Goal: Information Seeking & Learning: Learn about a topic

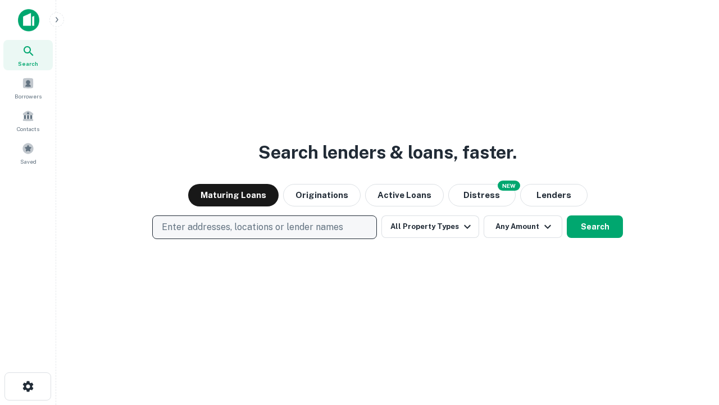
click at [264, 227] on p "Enter addresses, locations or lender names" at bounding box center [253, 226] width 182 height 13
type input "**********"
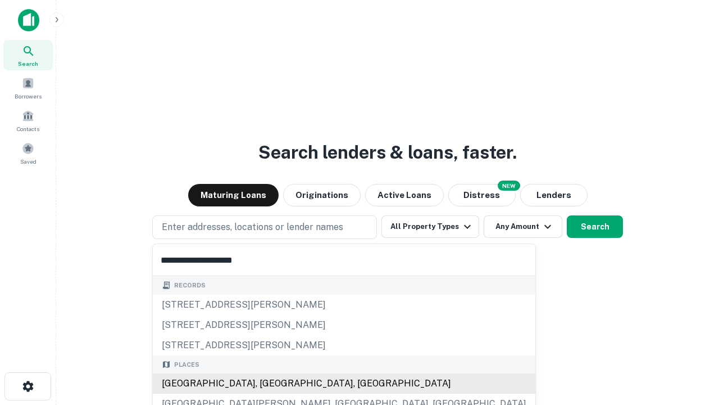
click at [269, 383] on div "Santa Monica, CA, USA" at bounding box center [344, 383] width 383 height 20
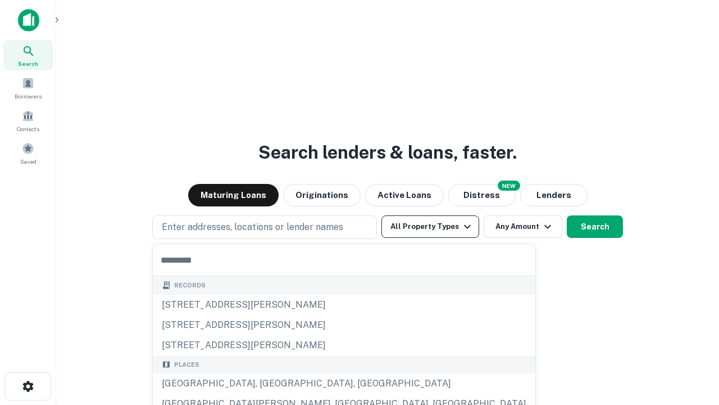
click at [430, 226] on button "All Property Types" at bounding box center [431, 226] width 98 height 22
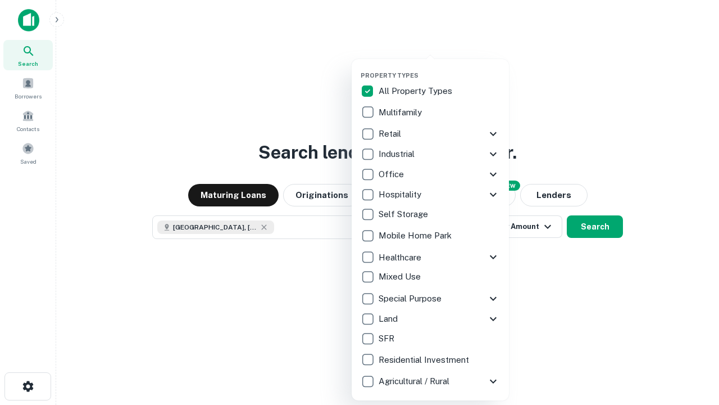
click at [439, 68] on button "button" at bounding box center [439, 68] width 157 height 1
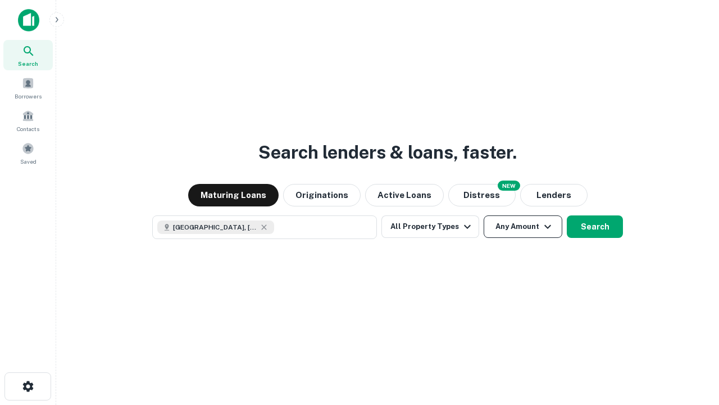
click at [484, 215] on button "Any Amount" at bounding box center [523, 226] width 79 height 22
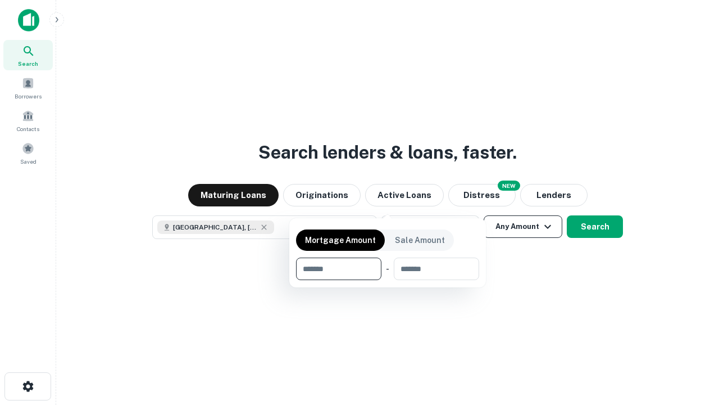
scroll to position [18, 0]
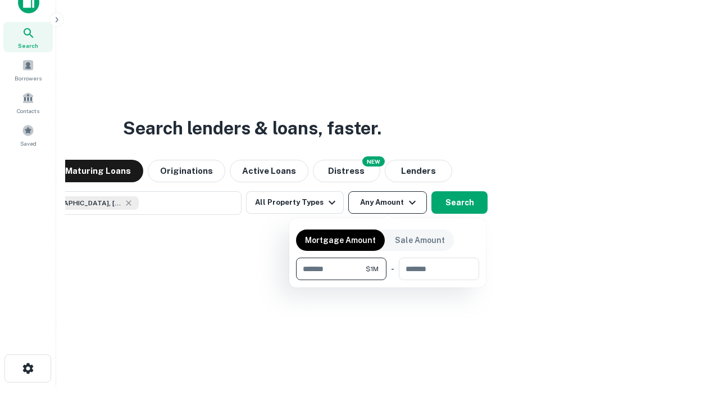
type input "*******"
click at [388, 280] on button "button" at bounding box center [387, 280] width 183 height 1
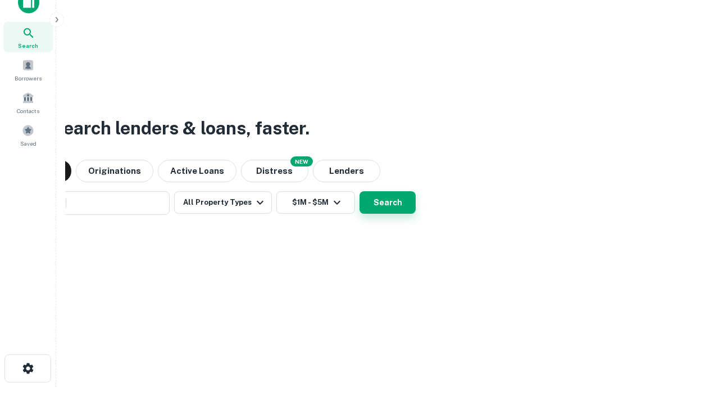
click at [360, 191] on button "Search" at bounding box center [388, 202] width 56 height 22
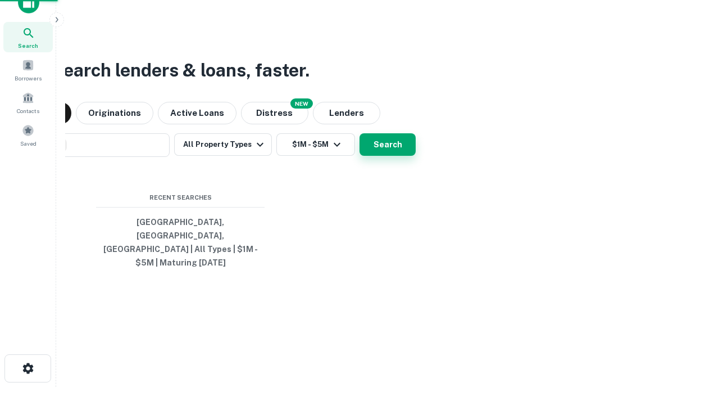
scroll to position [37, 318]
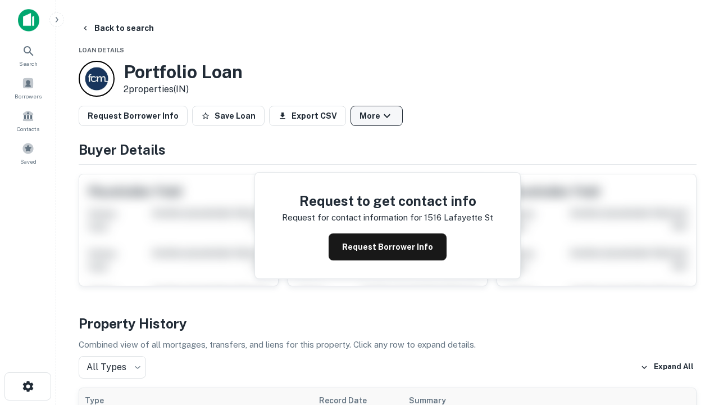
click at [377, 116] on button "More" at bounding box center [377, 116] width 52 height 20
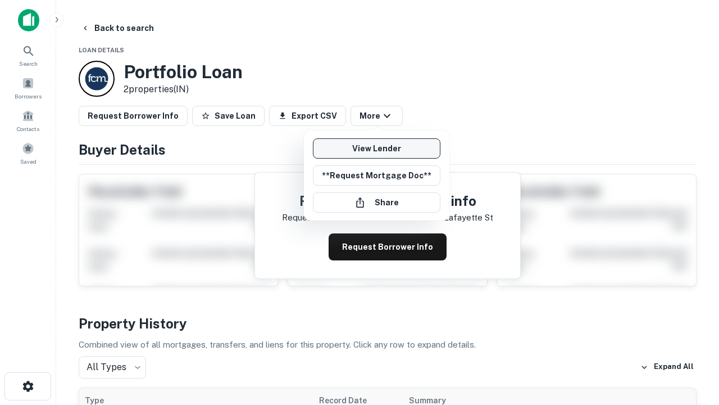
click at [377, 148] on link "View Lender" at bounding box center [377, 148] width 128 height 20
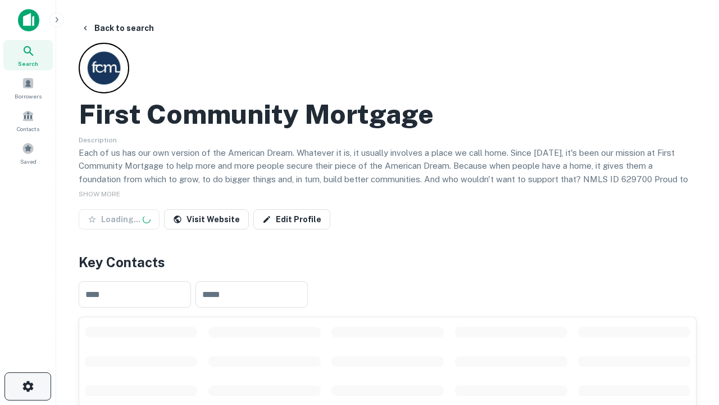
click at [28, 386] on icon "button" at bounding box center [27, 385] width 13 height 13
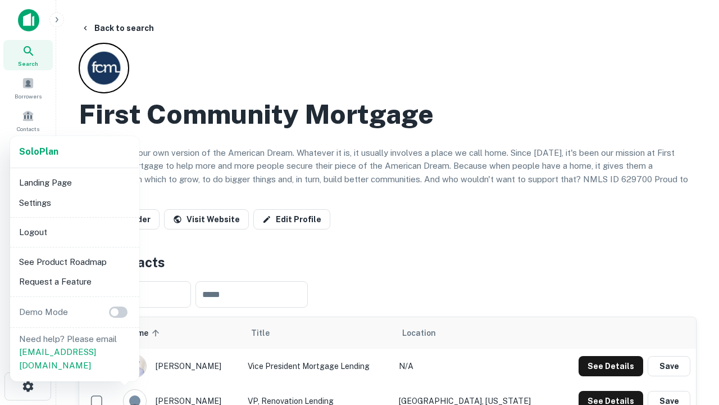
click at [74, 232] on li "Logout" at bounding box center [75, 232] width 120 height 20
